Goal: Transaction & Acquisition: Purchase product/service

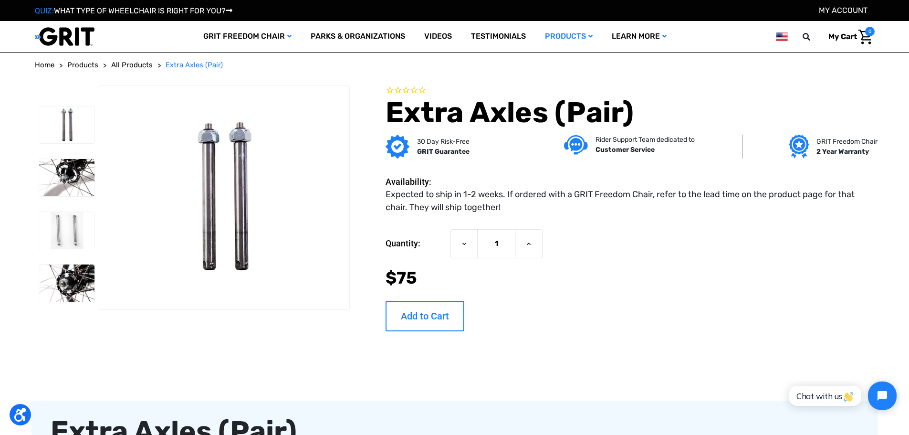
click at [427, 314] on input "Add to Cart" at bounding box center [424, 316] width 79 height 31
type input "Add to Cart"
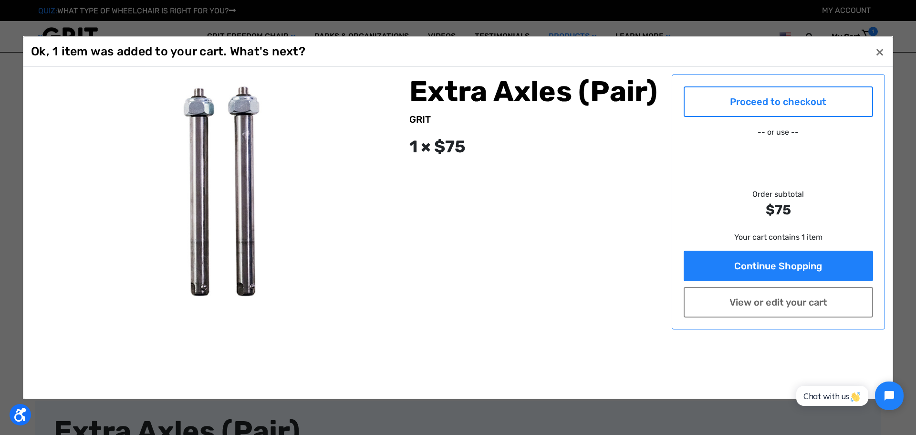
click at [786, 105] on link "Proceed to checkout" at bounding box center [779, 101] width 190 height 31
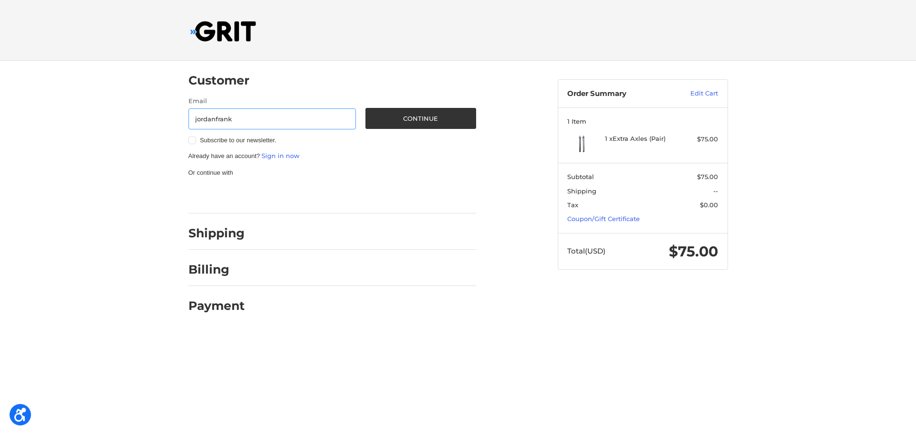
type input "jordanfrank@boisestate.edu"
click at [426, 117] on button "Continue" at bounding box center [420, 118] width 111 height 21
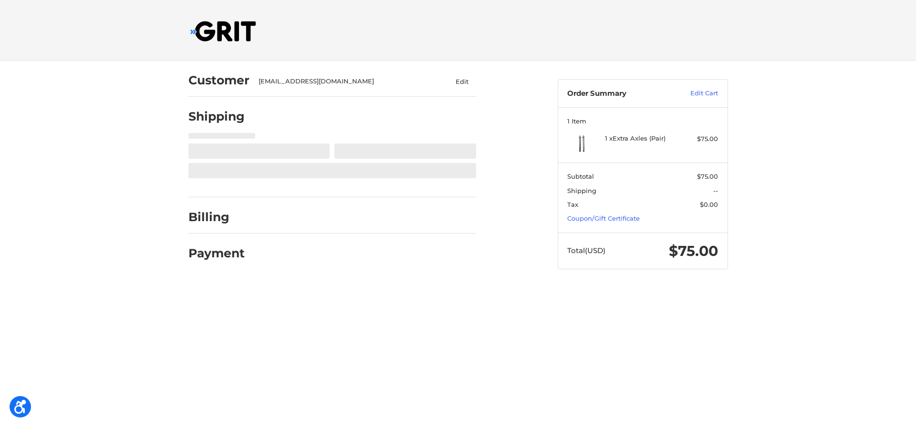
select select "US"
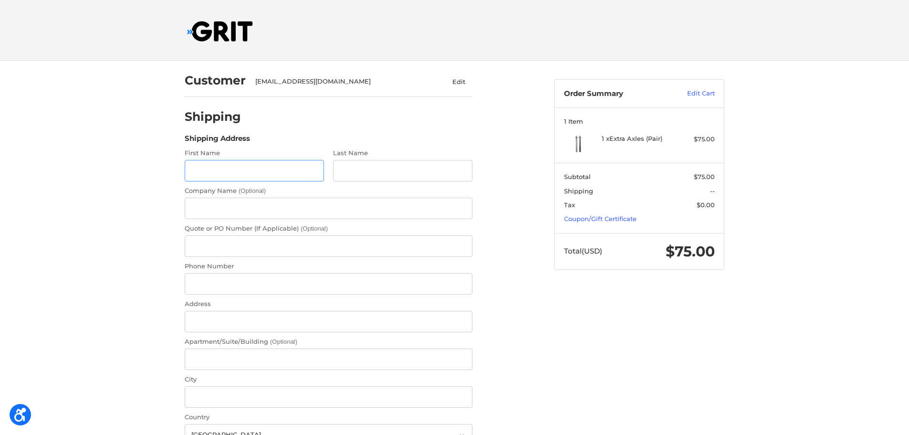
scroll to position [10, 0]
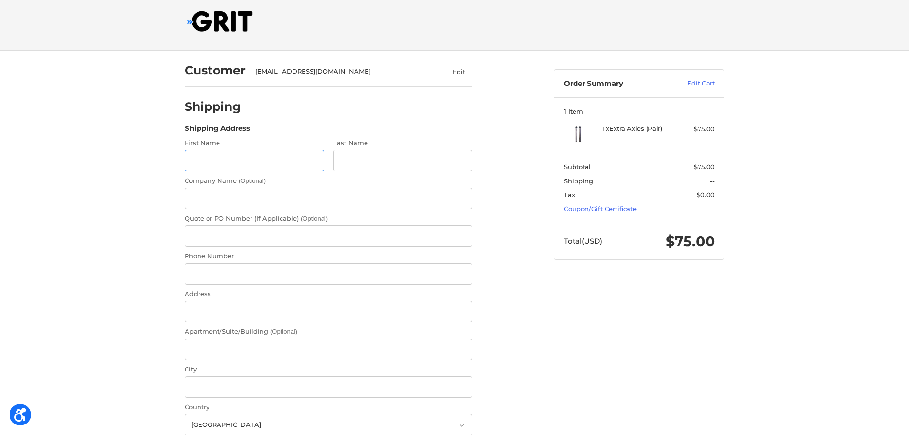
click at [247, 158] on input "First Name" at bounding box center [254, 160] width 139 height 21
type input "Jordan"
type input "Frank"
type input "Boise State University"
type input "2084266118"
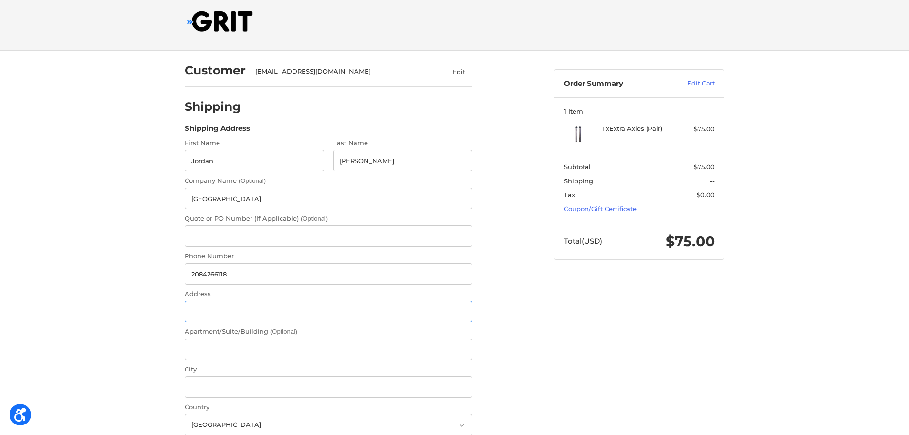
type input "1910 University Drive"
type input "Boise"
select select "ID"
type input "83725"
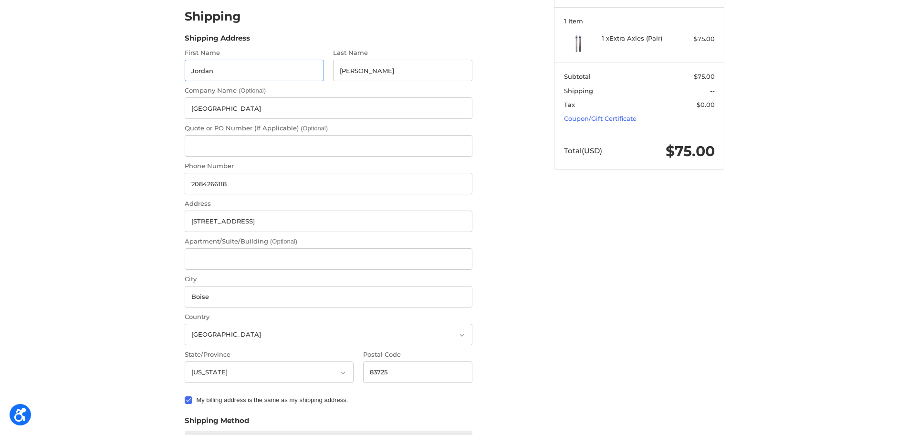
scroll to position [121, 0]
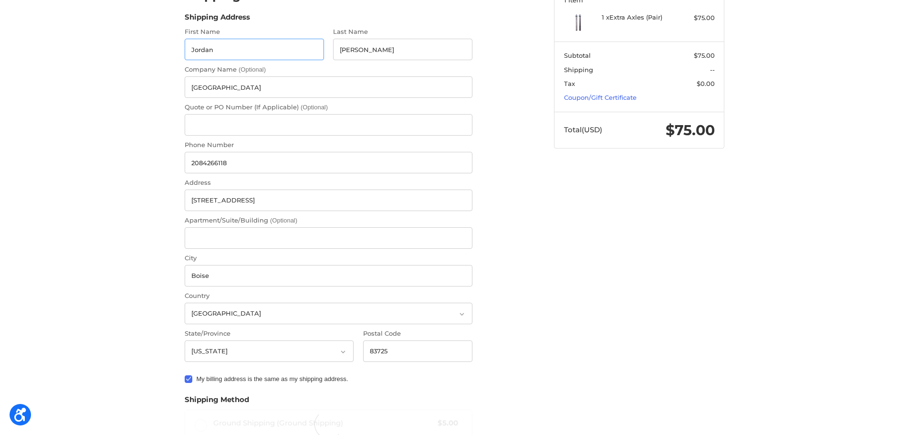
radio input "true"
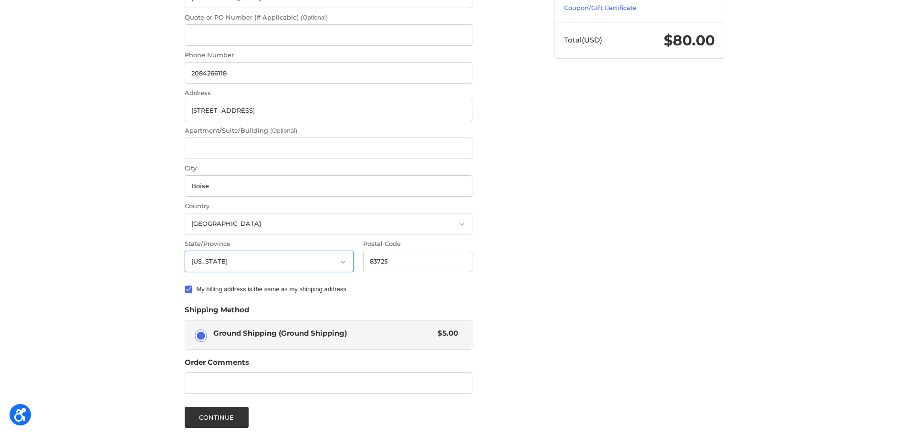
scroll to position [233, 0]
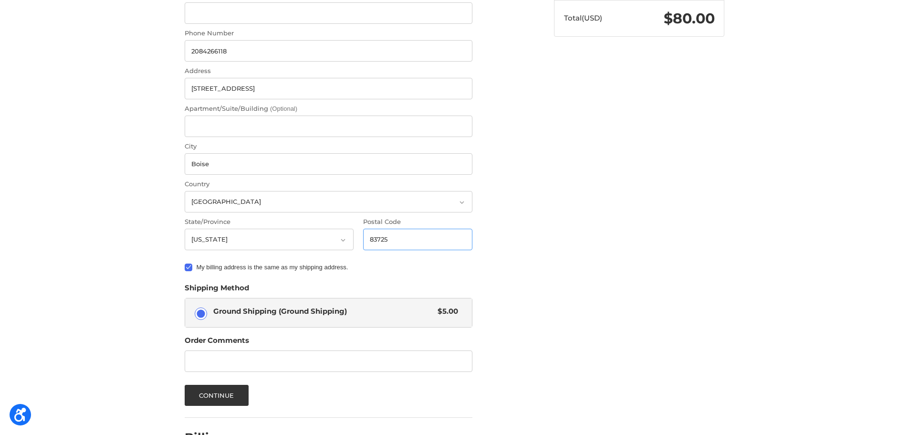
click at [391, 235] on input "83725" at bounding box center [418, 239] width 110 height 21
type input "83725-1711"
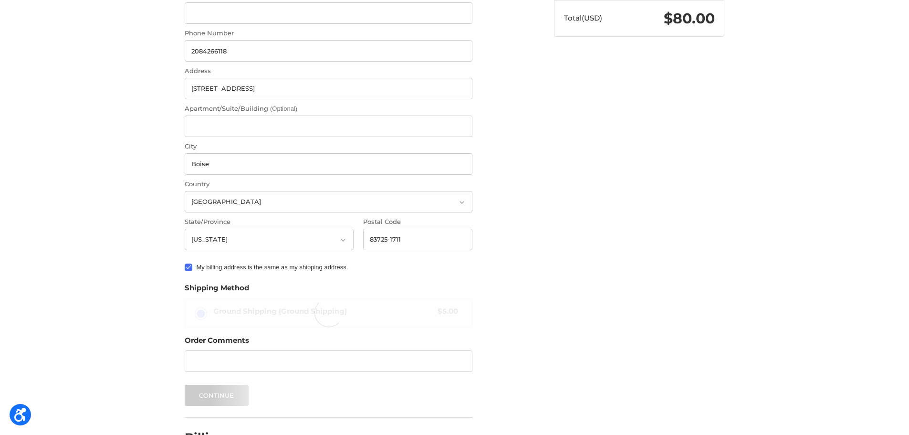
click at [576, 247] on div "Customer jordanfrank@boisestate.edu Edit Shipping Shipping Address First Name J…" at bounding box center [454, 164] width 572 height 672
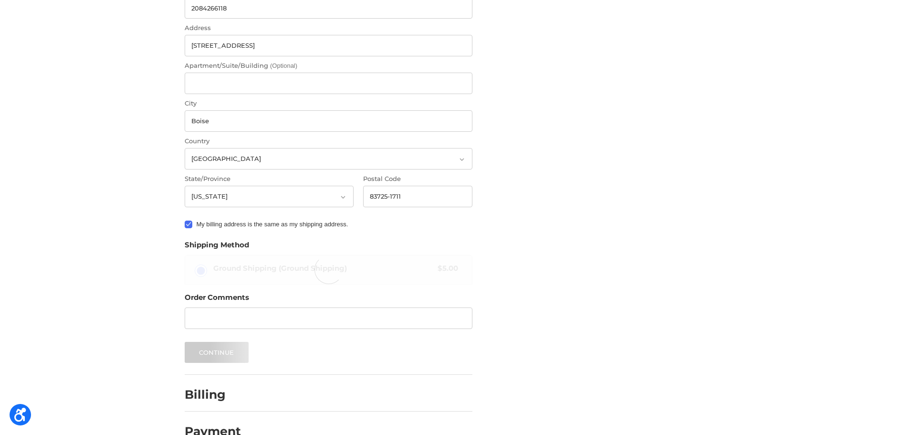
scroll to position [297, 0]
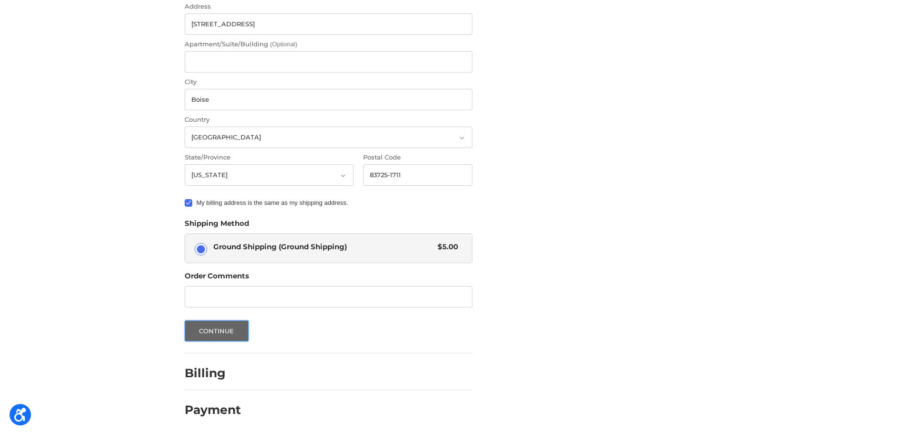
click at [219, 330] on button "Continue" at bounding box center [217, 330] width 64 height 21
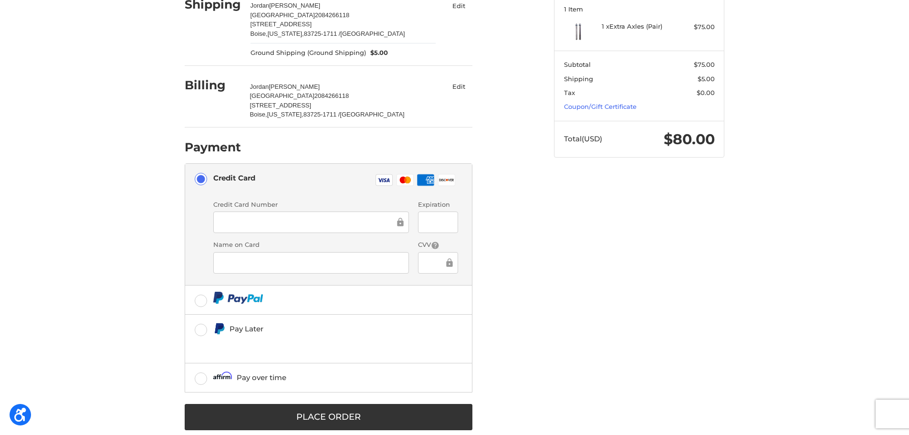
scroll to position [128, 0]
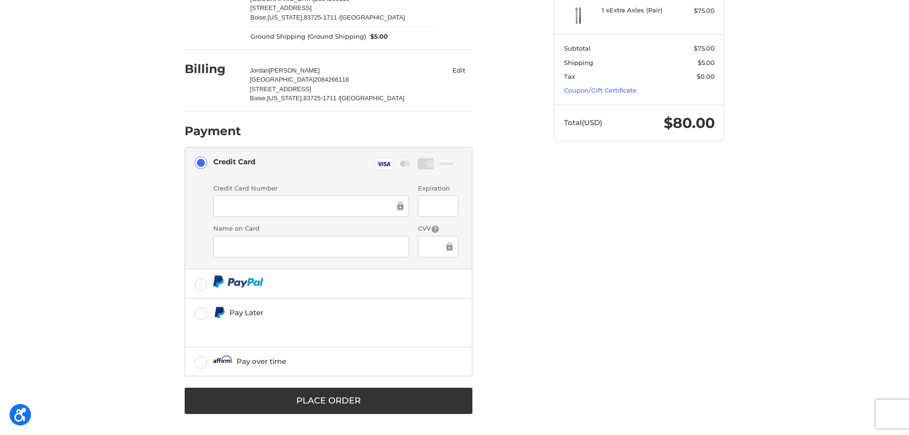
click at [113, 9] on div "Customer jordanfrank@boisestate.edu Edit Shipping Jordan Frank Boise State Univ…" at bounding box center [454, 183] width 909 height 502
click at [711, 235] on div "Customer jordanfrank@boisestate.edu Edit Shipping Jordan Frank Boise State Univ…" at bounding box center [454, 183] width 572 height 502
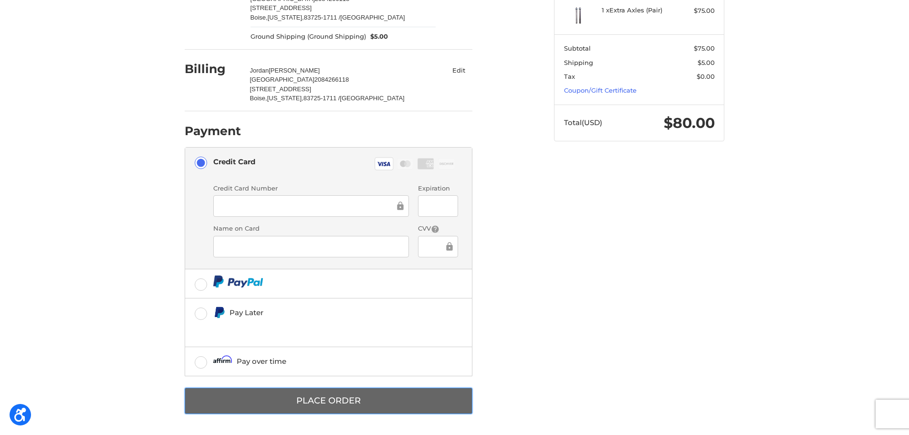
click at [334, 398] on button "Place Order" at bounding box center [329, 400] width 288 height 26
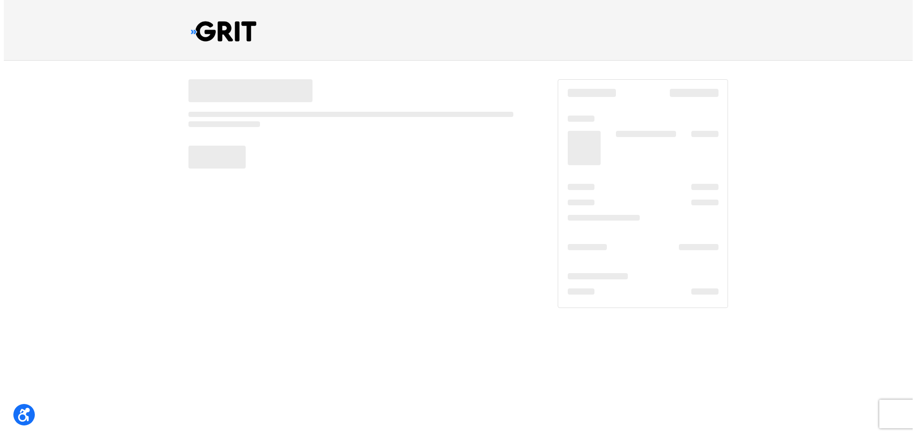
scroll to position [0, 0]
